Goal: Information Seeking & Learning: Learn about a topic

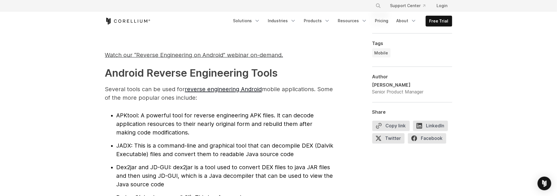
scroll to position [571, 0]
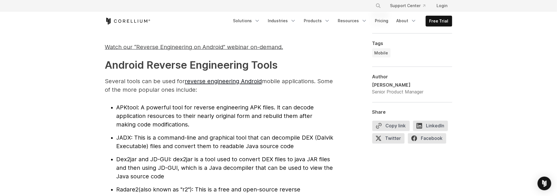
click at [121, 110] on span "APKtool" at bounding box center [126, 107] width 21 height 7
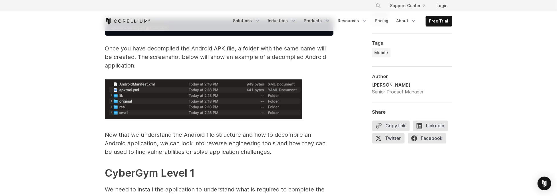
scroll to position [942, 0]
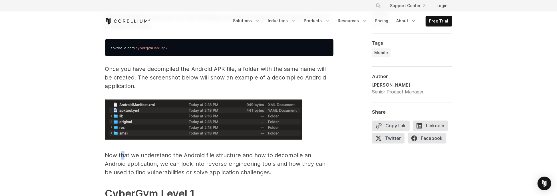
drag, startPoint x: 120, startPoint y: 158, endPoint x: 128, endPoint y: 158, distance: 7.4
click at [125, 158] on p "Now that we understand the Android file structure and how to decompile an Andro…" at bounding box center [219, 164] width 228 height 26
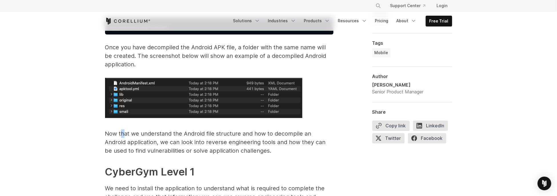
scroll to position [970, 0]
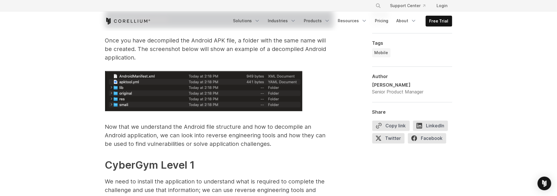
click at [176, 141] on p "Now that we understand the Android file structure and how to decompile an Andro…" at bounding box center [219, 136] width 228 height 26
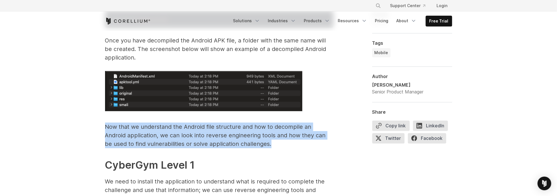
click at [176, 141] on p "Now that we understand the Android file structure and how to decompile an Andro…" at bounding box center [219, 136] width 228 height 26
click at [177, 141] on p "Now that we understand the Android file structure and how to decompile an Andro…" at bounding box center [219, 136] width 228 height 26
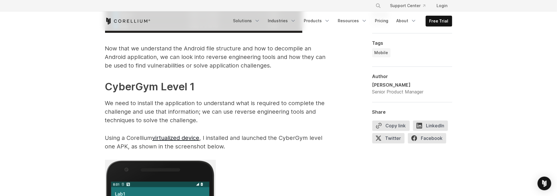
scroll to position [1056, 0]
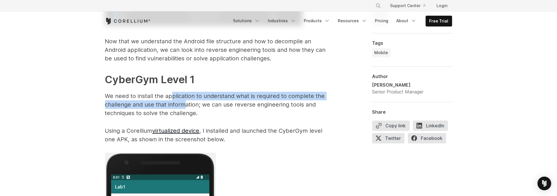
drag, startPoint x: 172, startPoint y: 96, endPoint x: 192, endPoint y: 108, distance: 22.5
click at [184, 105] on p "We need to install the application to understand what is required to complete t…" at bounding box center [219, 105] width 228 height 26
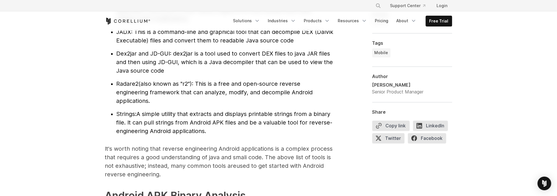
scroll to position [685, 0]
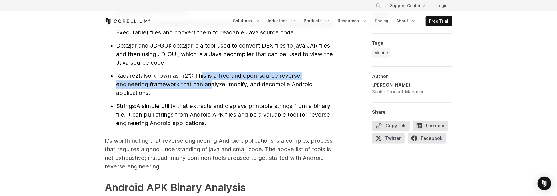
drag, startPoint x: 200, startPoint y: 75, endPoint x: 207, endPoint y: 84, distance: 11.0
click at [207, 84] on span "(also known as "r2"): This is a free and open-source reverse engineering framew…" at bounding box center [214, 84] width 196 height 24
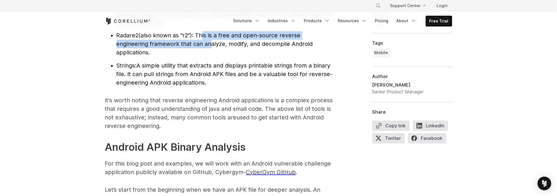
scroll to position [742, 0]
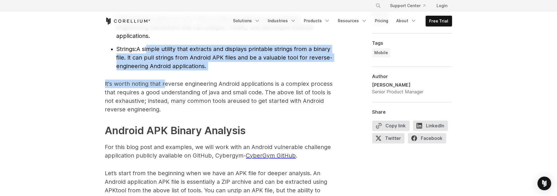
drag, startPoint x: 150, startPoint y: 47, endPoint x: 165, endPoint y: 81, distance: 37.1
click at [164, 81] on p "It's worth noting that reverse engineering Android applications is a complex pr…" at bounding box center [219, 97] width 228 height 34
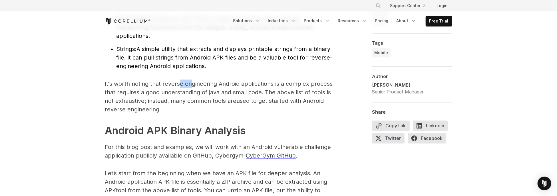
drag, startPoint x: 181, startPoint y: 80, endPoint x: 191, endPoint y: 87, distance: 11.6
click at [191, 87] on p "It's worth noting that reverse engineering Android applications is a complex pr…" at bounding box center [219, 97] width 228 height 34
click at [167, 86] on p "It's worth noting that reverse engineering Android applications is a complex pr…" at bounding box center [219, 97] width 228 height 34
click at [132, 100] on p "It's worth noting that reverse engineering Android applications is a complex pr…" at bounding box center [219, 97] width 228 height 34
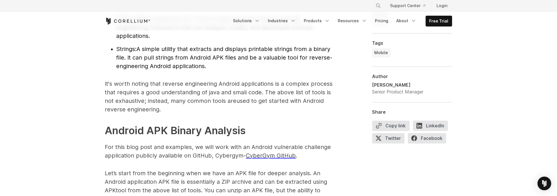
drag, startPoint x: 132, startPoint y: 100, endPoint x: 113, endPoint y: 106, distance: 20.0
click at [113, 106] on p "It's worth noting that reverse engineering Android applications is a complex pr…" at bounding box center [219, 97] width 228 height 34
click at [120, 102] on p "It's worth noting that reverse engineering Android applications is a complex pr…" at bounding box center [219, 97] width 228 height 34
click at [116, 104] on div at bounding box center [116, 104] width 0 height 0
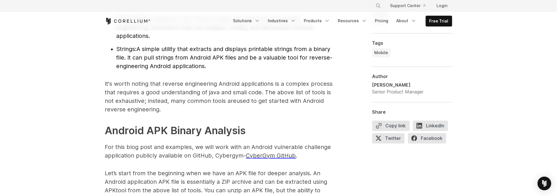
click at [120, 110] on p "It's worth noting that reverse engineering Android applications is a complex pr…" at bounding box center [219, 97] width 228 height 34
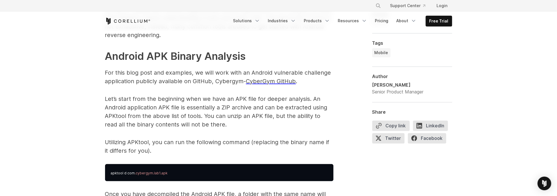
scroll to position [828, 0]
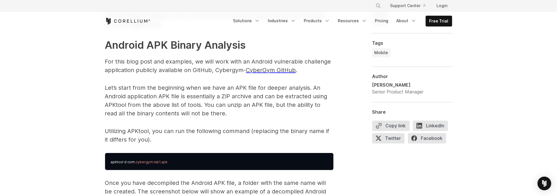
click at [136, 90] on p "Let’s start from the beginning when we have an APK file for deeper analysis. An…" at bounding box center [219, 101] width 228 height 34
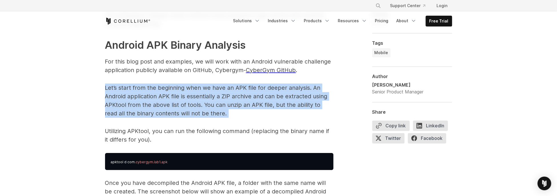
click at [136, 90] on p "Let’s start from the beginning when we have an APK file for deeper analysis. An…" at bounding box center [219, 101] width 228 height 34
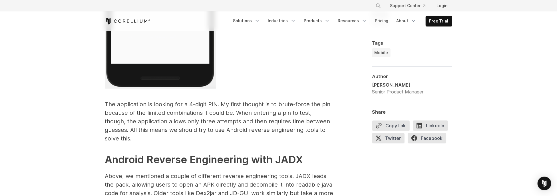
scroll to position [1370, 0]
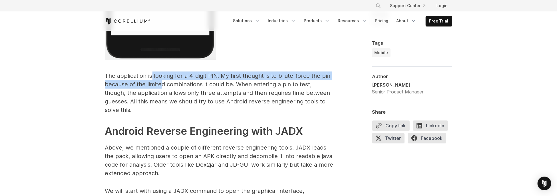
drag, startPoint x: 153, startPoint y: 73, endPoint x: 160, endPoint y: 85, distance: 13.6
click at [160, 85] on p "The application is looking for a 4-digit PIN. My first thought is to brute-forc…" at bounding box center [219, 93] width 228 height 43
click at [160, 83] on p "The application is looking for a 4-digit PIN. My first thought is to brute-forc…" at bounding box center [219, 93] width 228 height 43
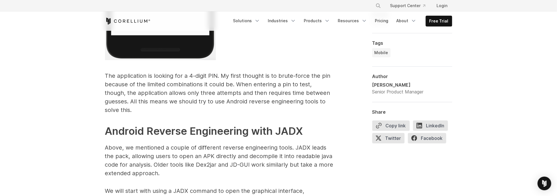
click at [162, 82] on p "The application is looking for a 4-digit PIN. My first thought is to brute-forc…" at bounding box center [219, 93] width 228 height 43
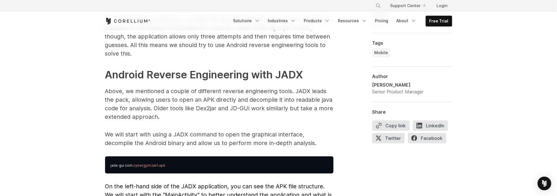
scroll to position [1427, 0]
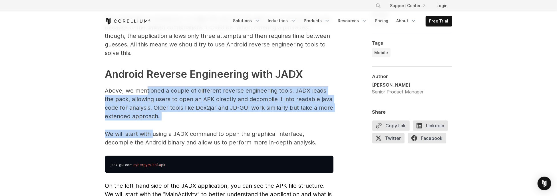
drag, startPoint x: 147, startPoint y: 87, endPoint x: 152, endPoint y: 120, distance: 33.3
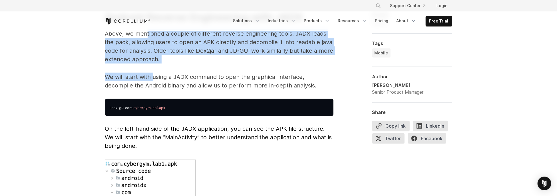
scroll to position [1512, 0]
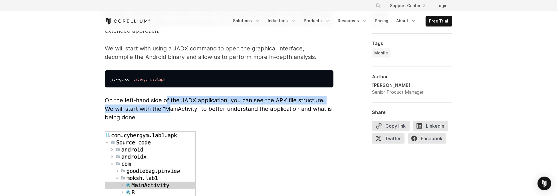
drag, startPoint x: 167, startPoint y: 93, endPoint x: 171, endPoint y: 98, distance: 6.3
click at [171, 98] on span "On the left-hand side of the JADX application, you can see the APK file structu…" at bounding box center [218, 109] width 227 height 24
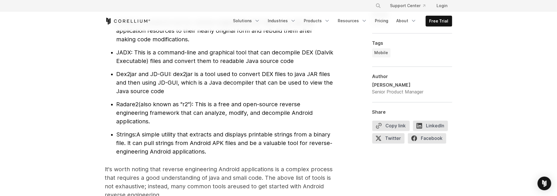
scroll to position [628, 0]
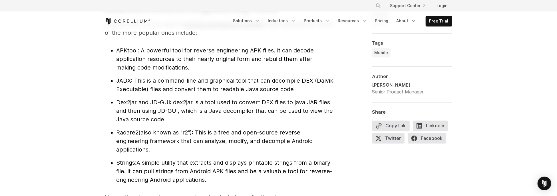
click at [126, 79] on span "JADX" at bounding box center [123, 81] width 15 height 7
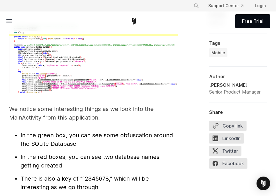
scroll to position [1864, 0]
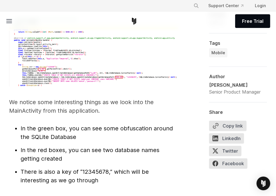
click at [130, 125] on span "In the green box, you can see some obfuscation around the SQLite Database" at bounding box center [97, 132] width 152 height 15
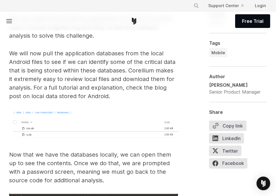
scroll to position [2263, 0]
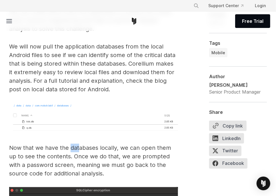
drag, startPoint x: 71, startPoint y: 118, endPoint x: 80, endPoint y: 125, distance: 11.4
click at [80, 144] on p "Now that we have the databases locally, we can open them up to see the contents…" at bounding box center [93, 161] width 169 height 34
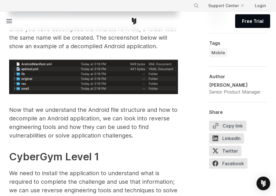
scroll to position [1065, 0]
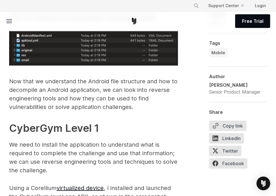
click at [56, 122] on strong "CyberGym Level 1" at bounding box center [54, 128] width 90 height 13
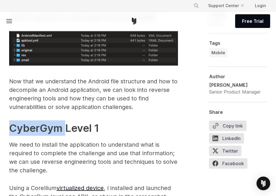
click at [56, 122] on strong "CyberGym Level 1" at bounding box center [54, 128] width 90 height 13
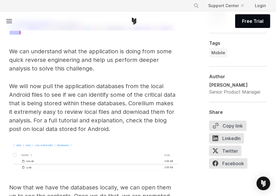
scroll to position [2235, 0]
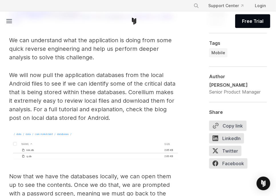
click at [136, 71] on p "We will now pull the application databases from the local Android files to see …" at bounding box center [93, 96] width 169 height 51
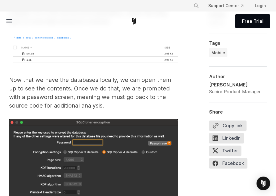
scroll to position [2320, 0]
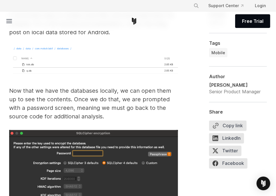
click at [52, 90] on p "Now that we have the databases locally, we can open them up to see the contents…" at bounding box center [93, 104] width 169 height 34
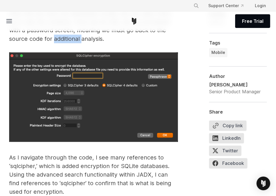
scroll to position [2406, 0]
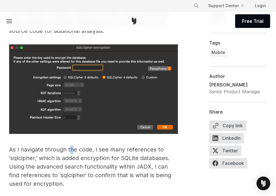
click at [74, 146] on p "As I navigate through the code, I see many references to ‘sqlcipher,’ which is …" at bounding box center [93, 167] width 169 height 43
click at [20, 146] on p "As I navigate through the code, I see many references to ‘sqlcipher,’ which is …" at bounding box center [93, 167] width 169 height 43
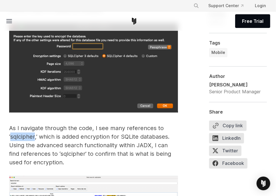
scroll to position [2435, 0]
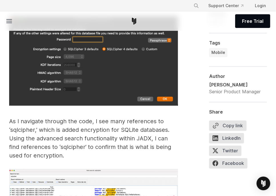
click at [57, 117] on p "As I navigate through the code, I see many references to ‘sqlcipher,’ which is …" at bounding box center [93, 138] width 169 height 43
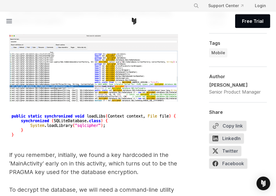
scroll to position [2577, 0]
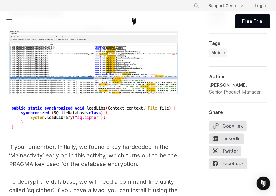
click at [119, 54] on img at bounding box center [93, 59] width 169 height 67
drag, startPoint x: 128, startPoint y: 53, endPoint x: 101, endPoint y: 98, distance: 53.0
click at [101, 105] on img at bounding box center [93, 118] width 169 height 26
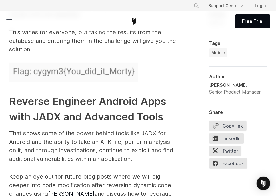
scroll to position [2948, 0]
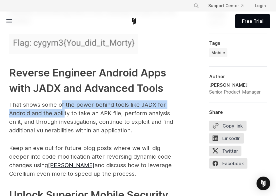
drag, startPoint x: 62, startPoint y: 75, endPoint x: 66, endPoint y: 89, distance: 14.4
click at [66, 100] on p "That shows some of the power behind tools like JADX for Android and the ability…" at bounding box center [93, 117] width 169 height 34
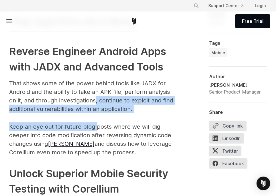
scroll to position [2977, 0]
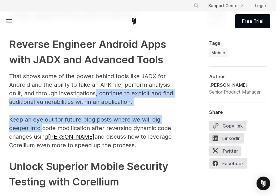
drag, startPoint x: 88, startPoint y: 96, endPoint x: 42, endPoint y: 101, distance: 45.9
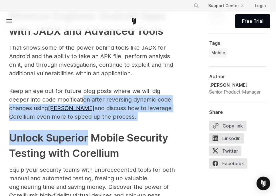
drag, startPoint x: 83, startPoint y: 105, endPoint x: 88, endPoint y: 101, distance: 6.9
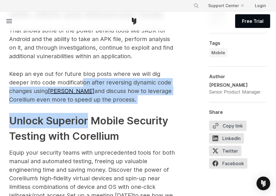
scroll to position [3034, 0]
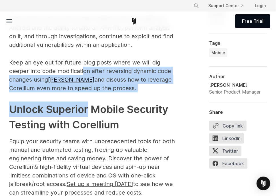
click at [82, 102] on h2 "Unlock Superior Mobile Security Testing with Corellium" at bounding box center [93, 117] width 169 height 31
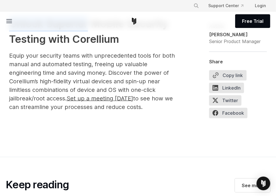
scroll to position [3091, 0]
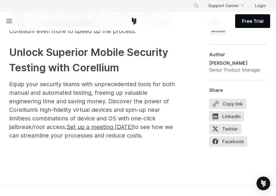
click at [106, 81] on span "Equip your security teams with unprecedented tools for both manual and automate…" at bounding box center [92, 106] width 166 height 50
click at [103, 62] on div at bounding box center [103, 62] width 0 height 0
click at [53, 103] on span "Equip your security teams with unprecedented tools for both manual and automate…" at bounding box center [92, 106] width 166 height 50
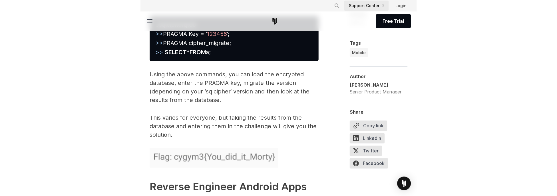
scroll to position [2719, 0]
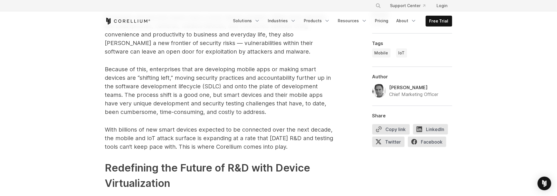
scroll to position [371, 0]
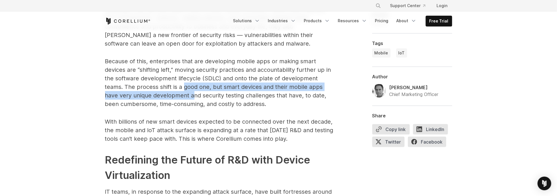
drag, startPoint x: 183, startPoint y: 88, endPoint x: 192, endPoint y: 93, distance: 10.0
click at [192, 93] on p "Because of this, enterprises that are developing mobile apps or making smart de…" at bounding box center [219, 82] width 228 height 51
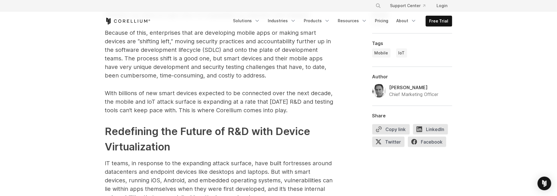
click at [192, 91] on p "With billions of new smart devices expected to be connected over the next decad…" at bounding box center [219, 102] width 228 height 26
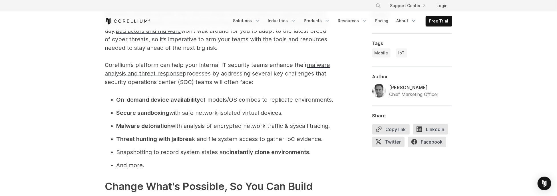
scroll to position [1512, 0]
